Goal: Information Seeking & Learning: Learn about a topic

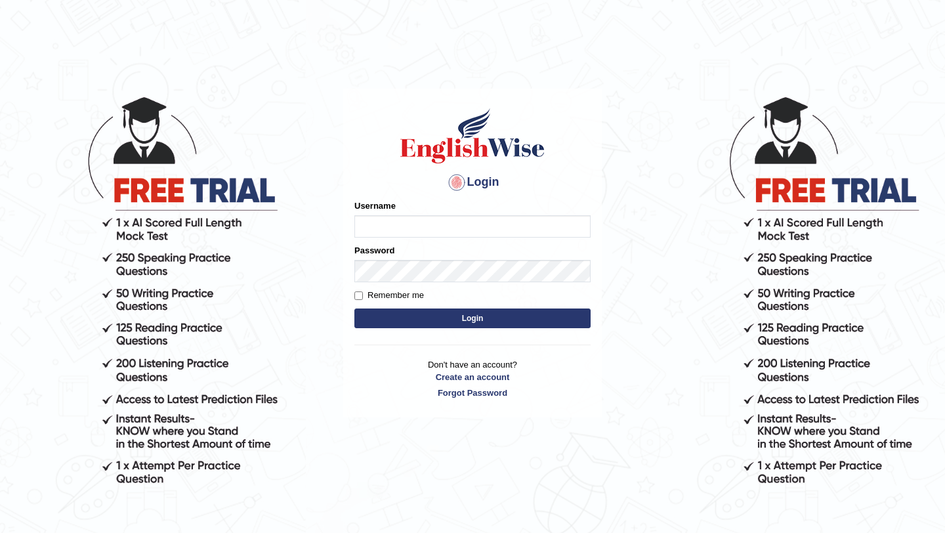
type input "TTobgay"
click at [433, 312] on button "Login" at bounding box center [472, 318] width 236 height 20
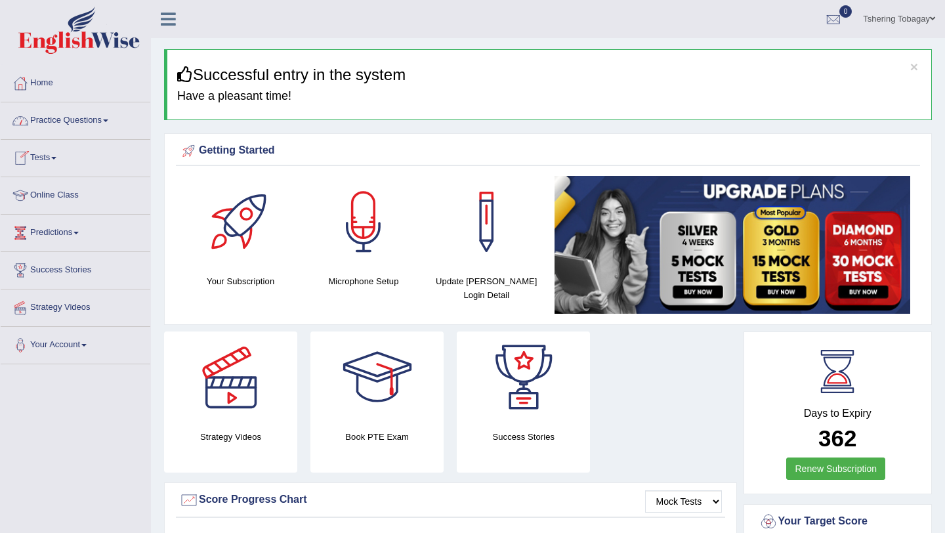
click at [62, 200] on link "Online Class" at bounding box center [76, 193] width 150 height 33
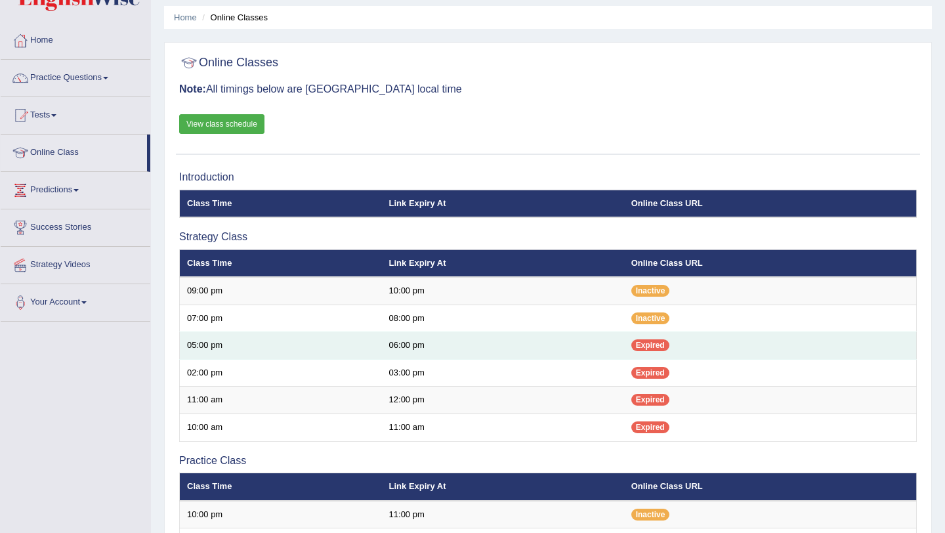
scroll to position [45, 0]
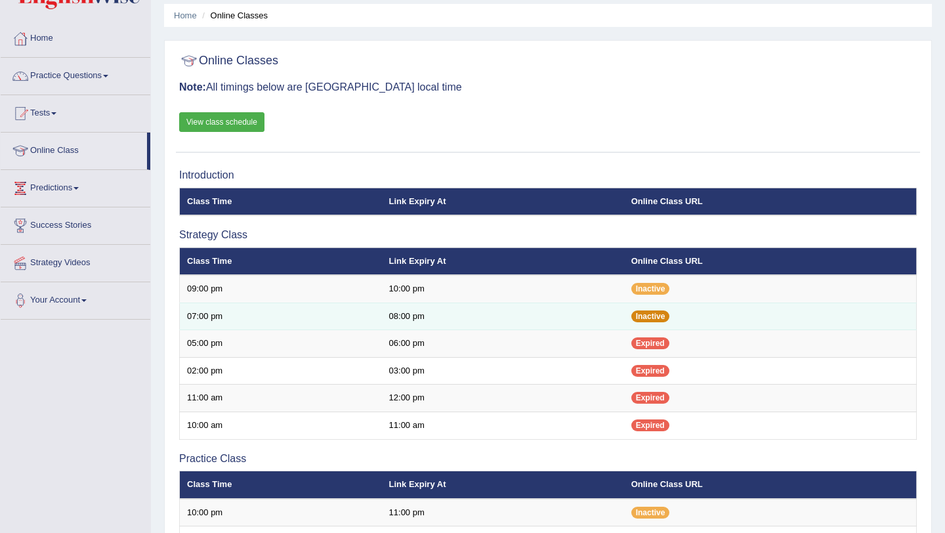
click at [648, 320] on span "Inactive" at bounding box center [650, 316] width 39 height 12
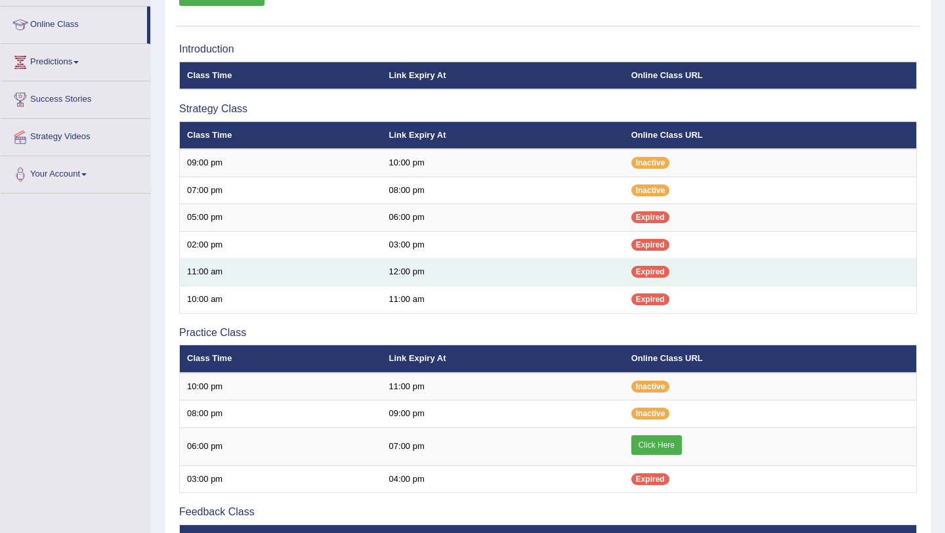
scroll to position [187, 0]
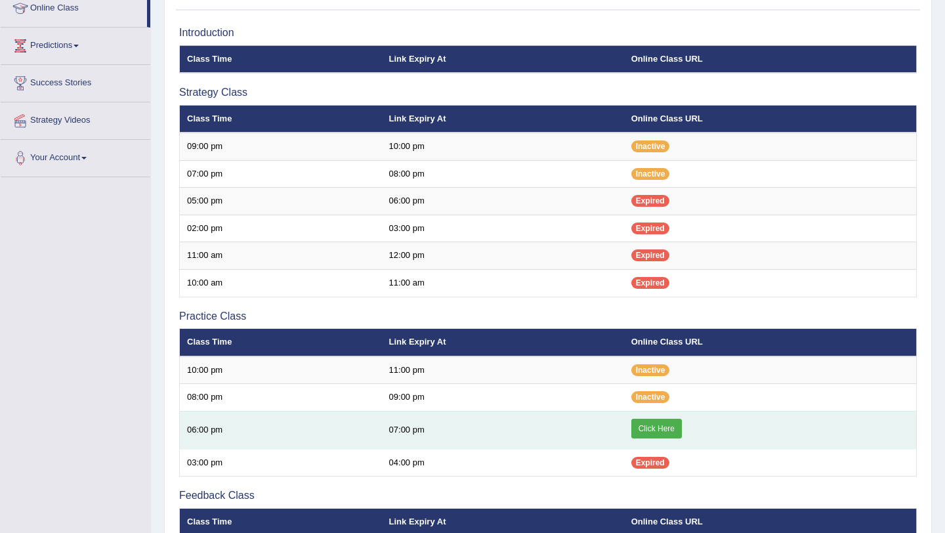
click at [655, 432] on link "Click Here" at bounding box center [656, 429] width 51 height 20
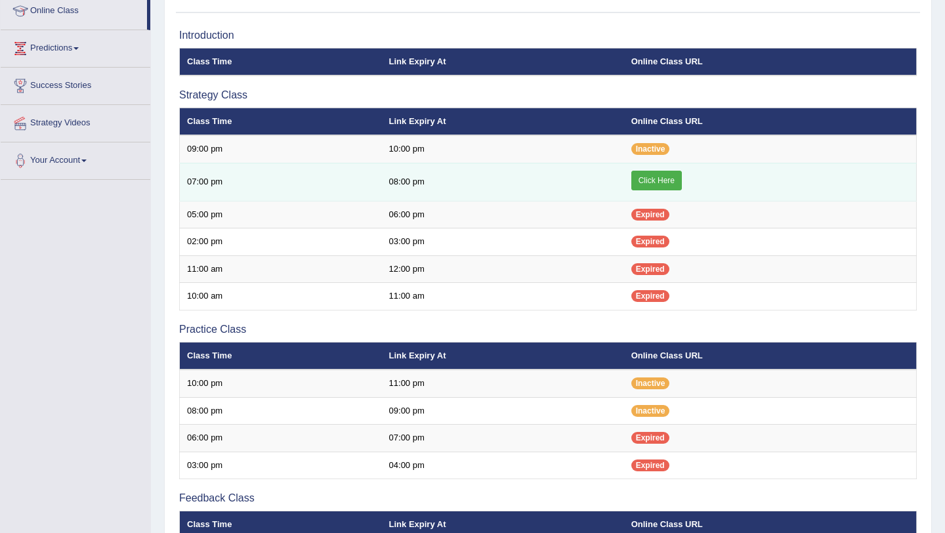
scroll to position [183, 0]
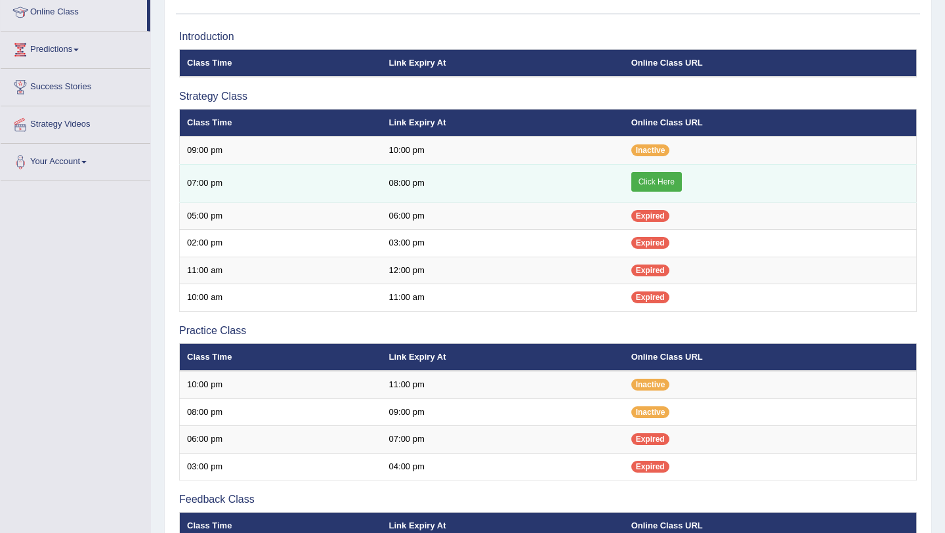
click at [652, 182] on link "Click Here" at bounding box center [656, 182] width 51 height 20
